Goal: Information Seeking & Learning: Learn about a topic

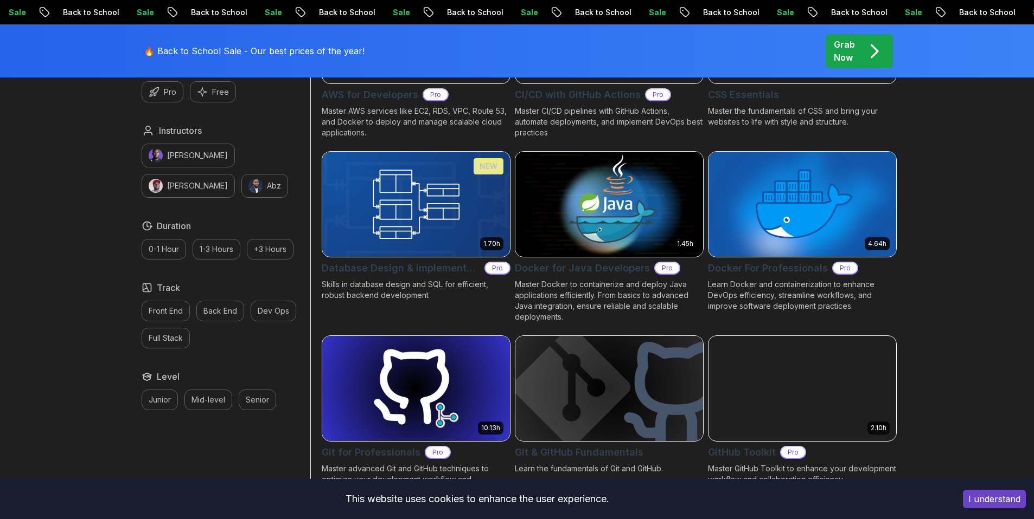
scroll to position [1299, 0]
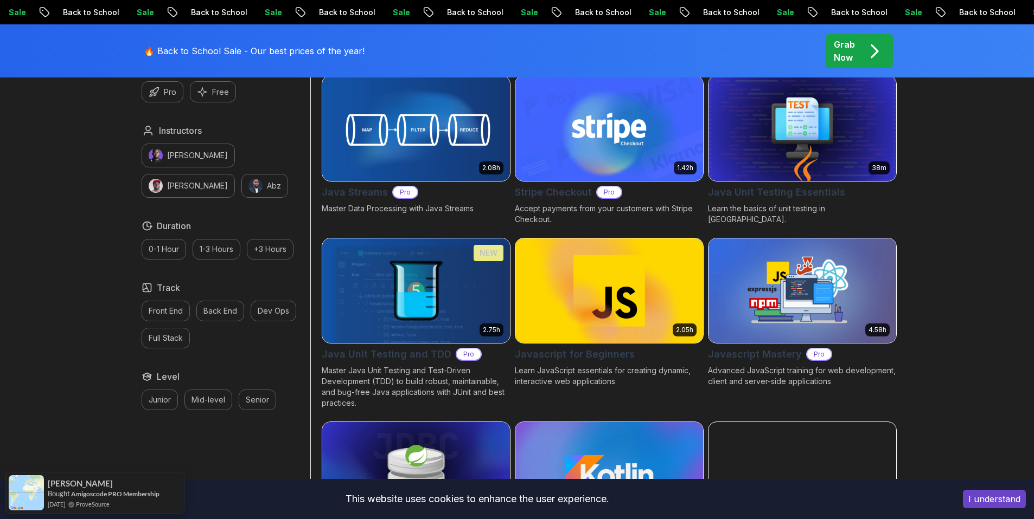
scroll to position [2403, 0]
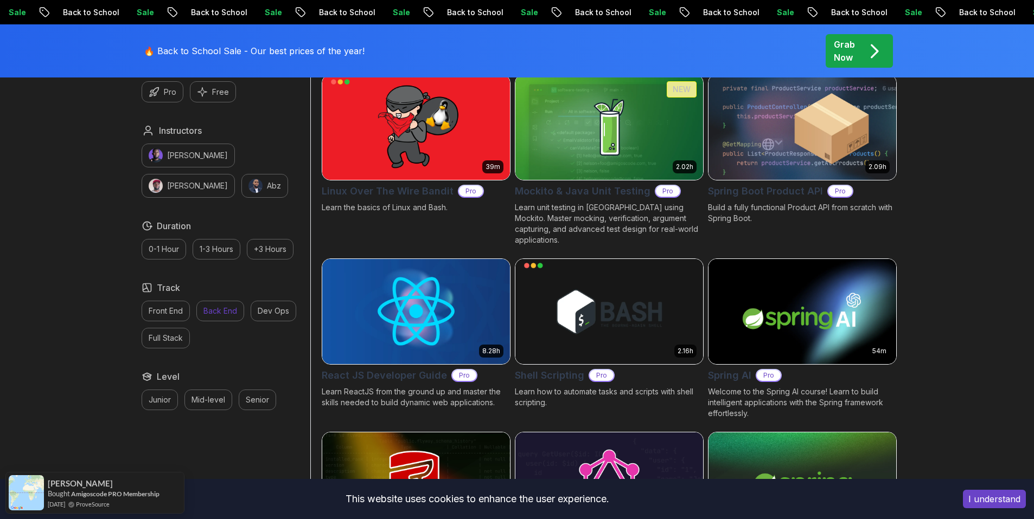
click at [230, 313] on p "Back End" at bounding box center [220, 311] width 34 height 11
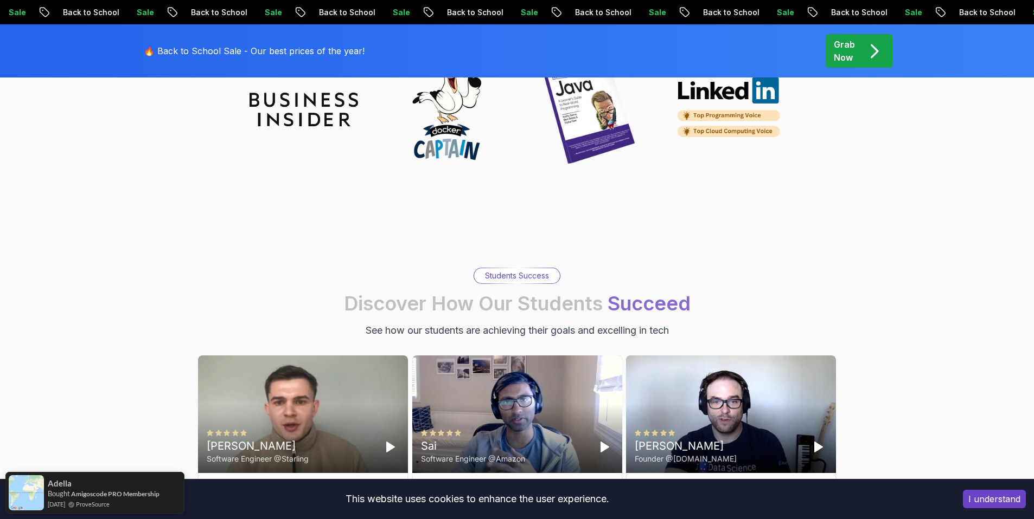
scroll to position [1990, 0]
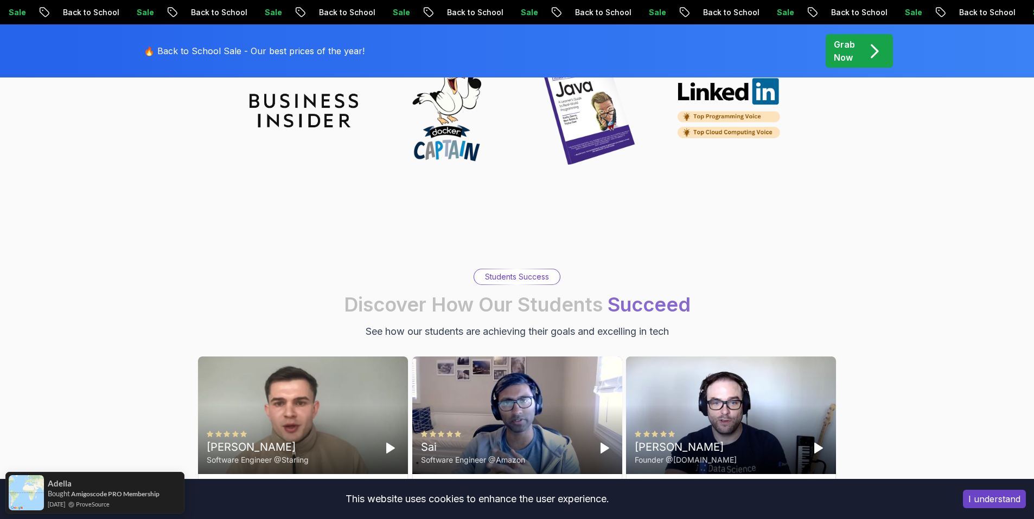
click at [389, 444] on polygon "Play" at bounding box center [391, 449] width 8 height 10
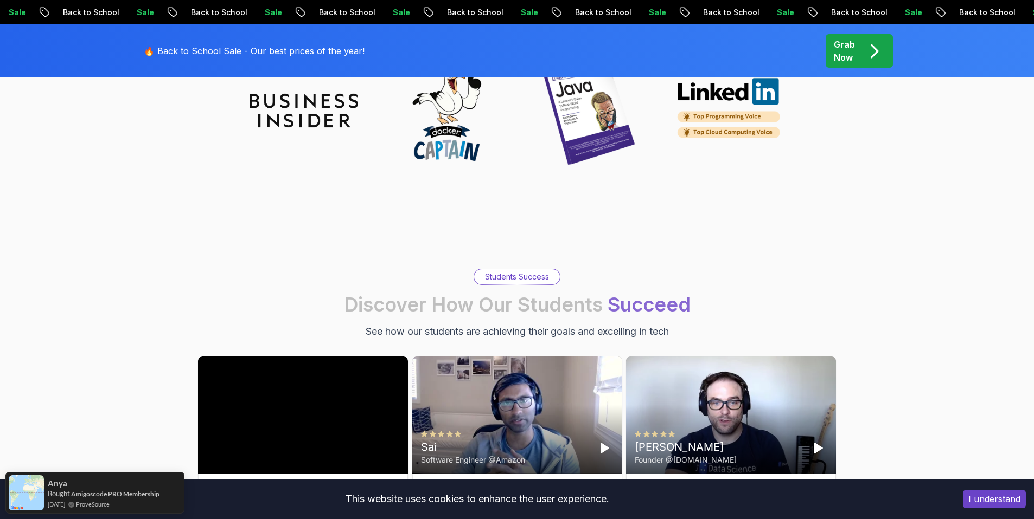
scroll to position [2007, 0]
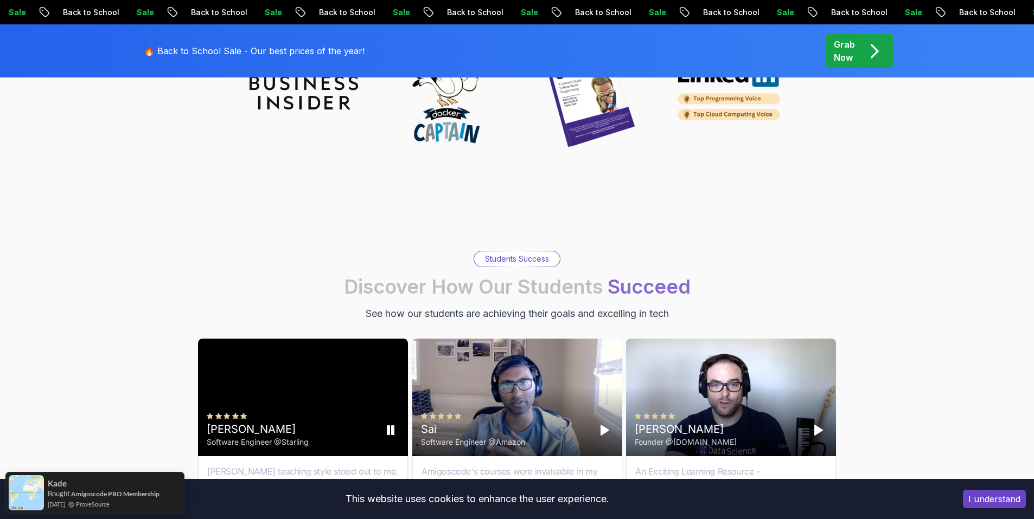
click at [391, 424] on icon "Pause" at bounding box center [390, 430] width 13 height 13
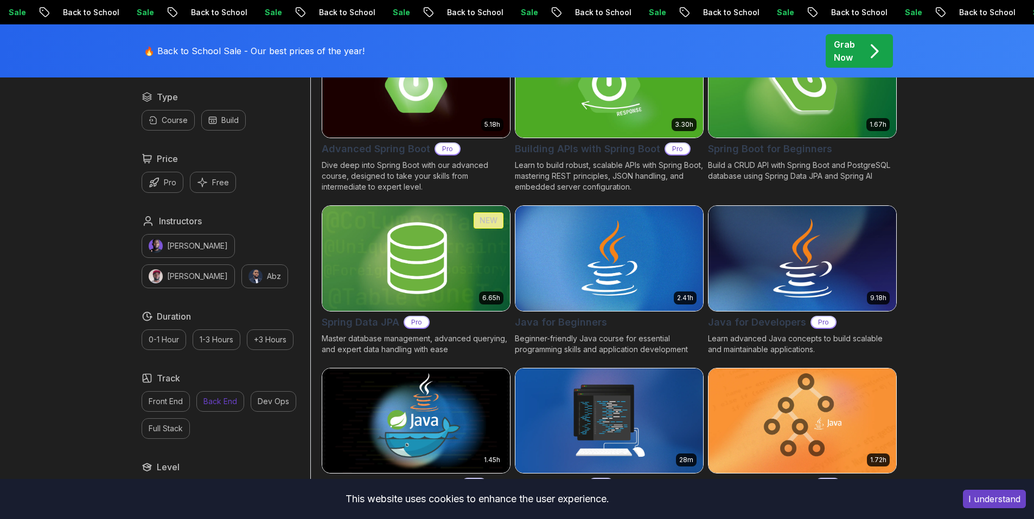
scroll to position [393, 0]
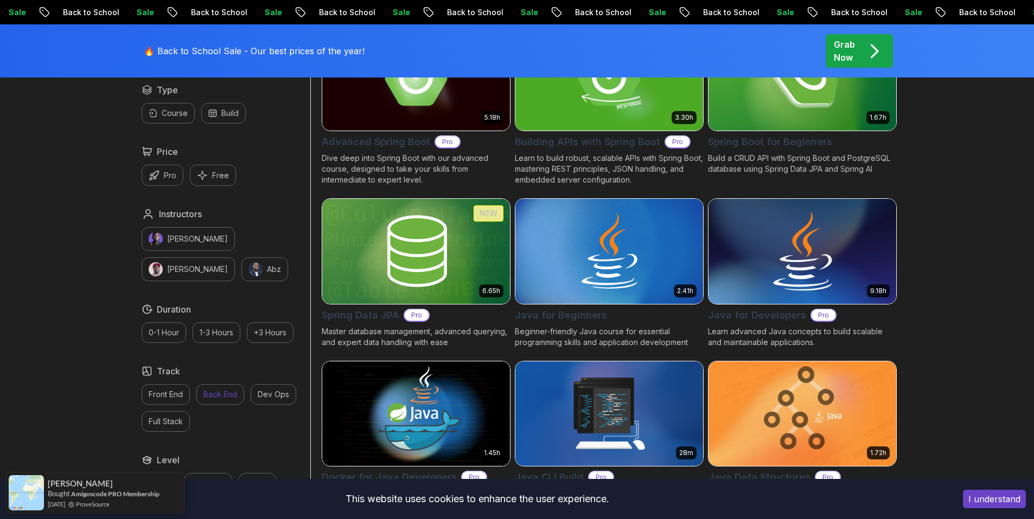
click at [797, 267] on img at bounding box center [801, 251] width 197 height 110
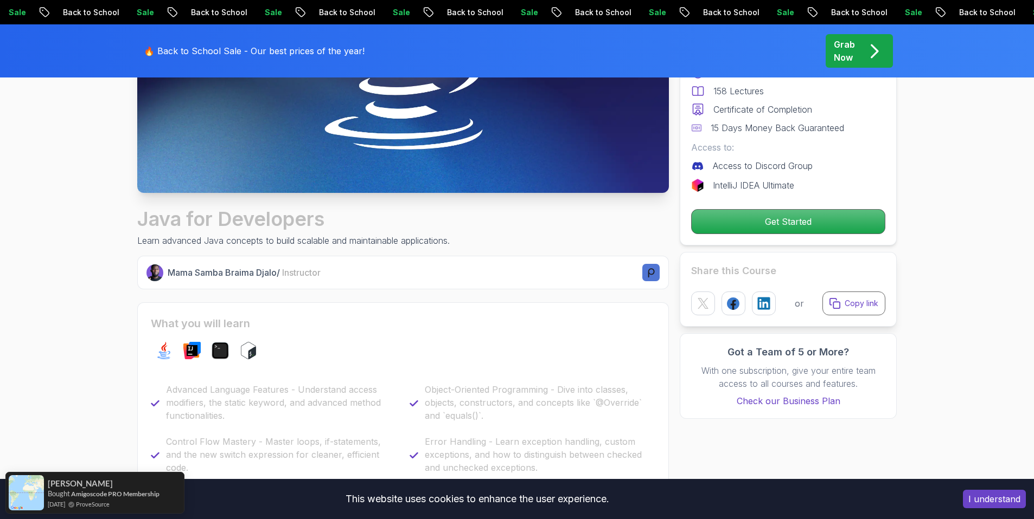
scroll to position [395, 0]
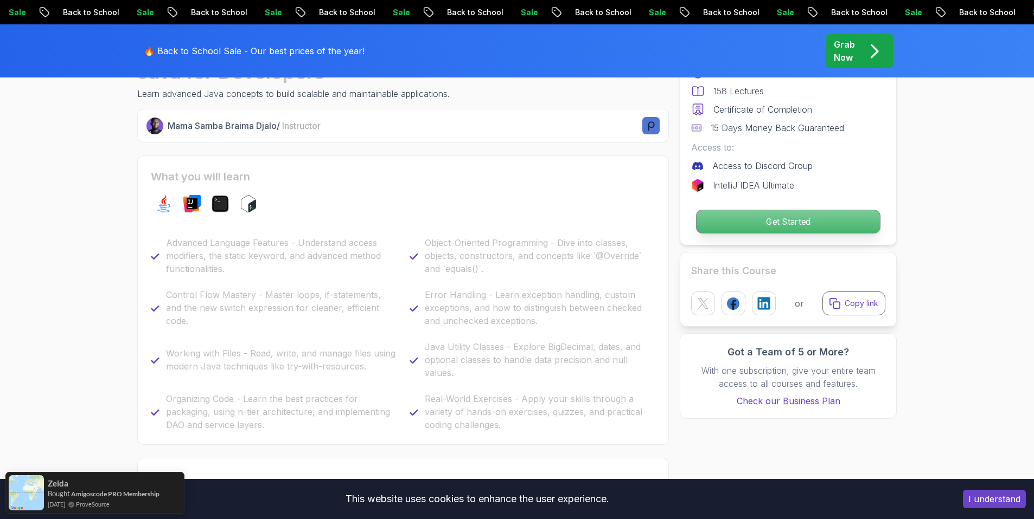
click at [820, 221] on p "Get Started" at bounding box center [787, 221] width 183 height 23
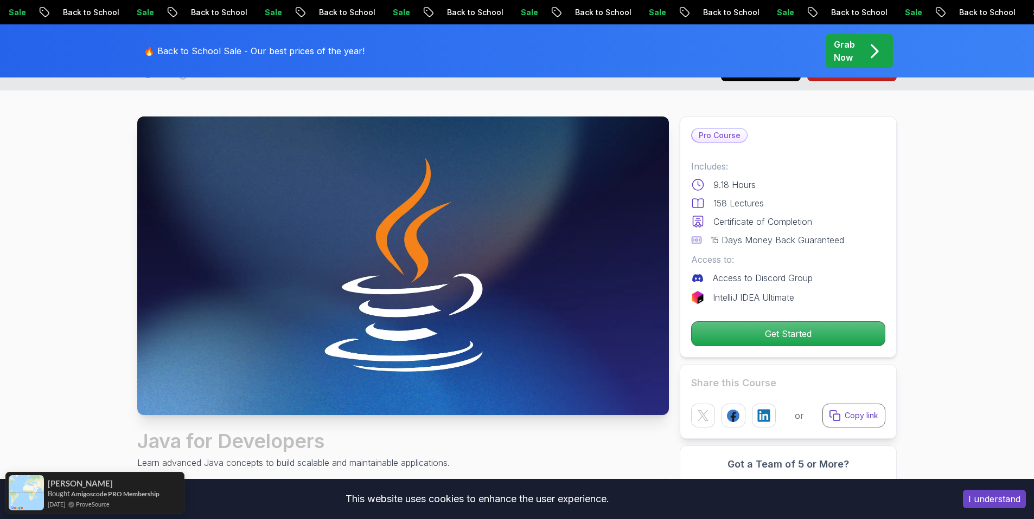
scroll to position [0, 0]
